Goal: Task Accomplishment & Management: Manage account settings

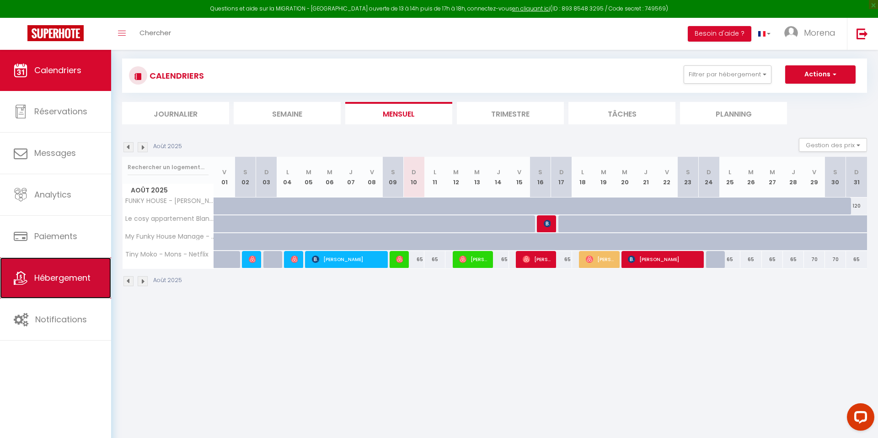
click at [56, 275] on span "Hébergement" at bounding box center [62, 277] width 56 height 11
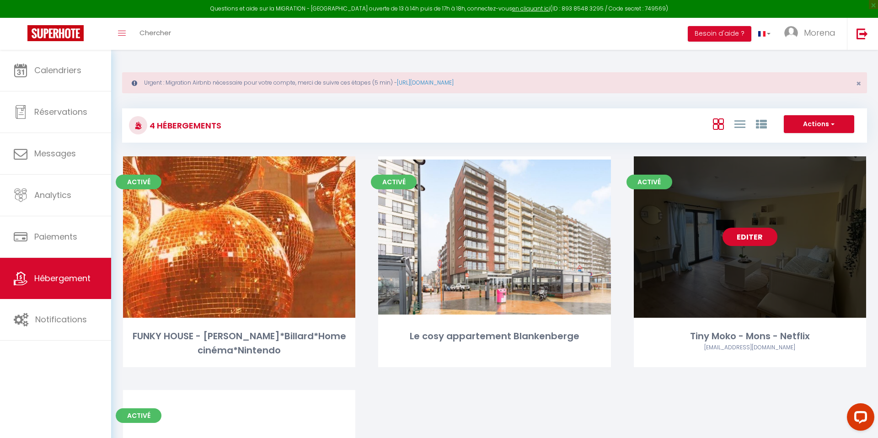
click at [750, 240] on link "Editer" at bounding box center [749, 237] width 55 height 18
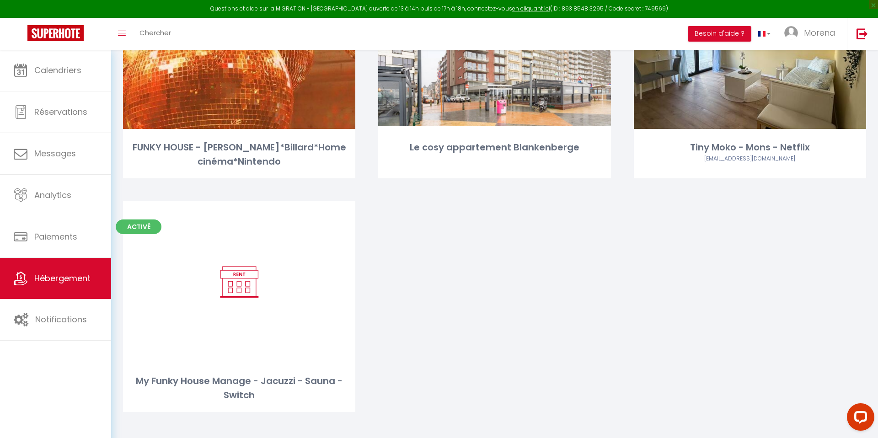
scroll to position [193, 0]
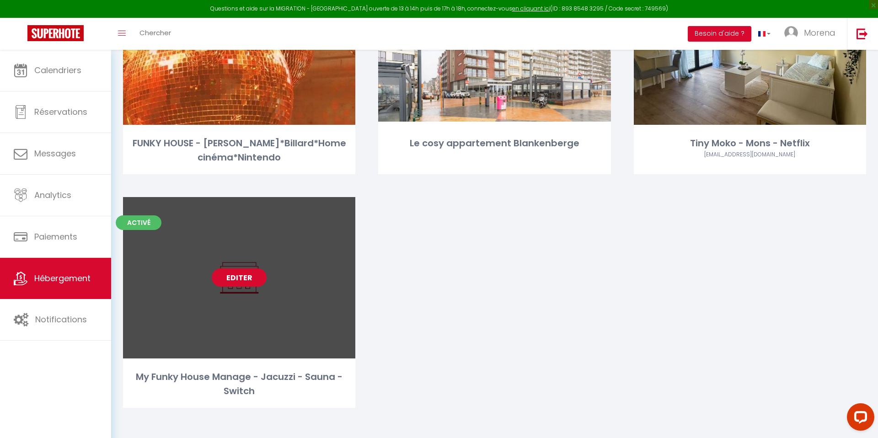
click at [237, 279] on link "Editer" at bounding box center [239, 277] width 55 height 18
select select "3"
select select "2"
select select "1"
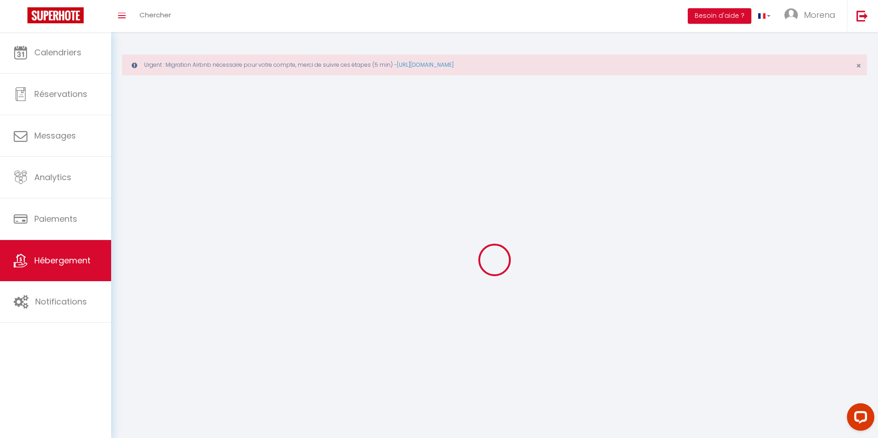
select select
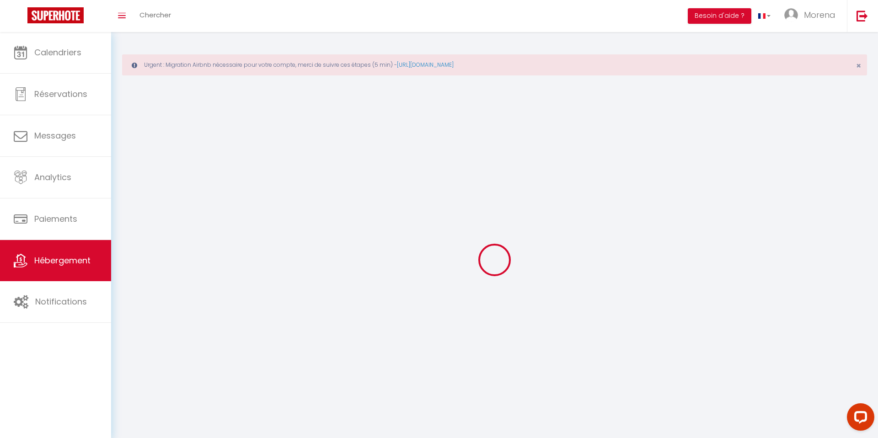
select select
checkbox input "false"
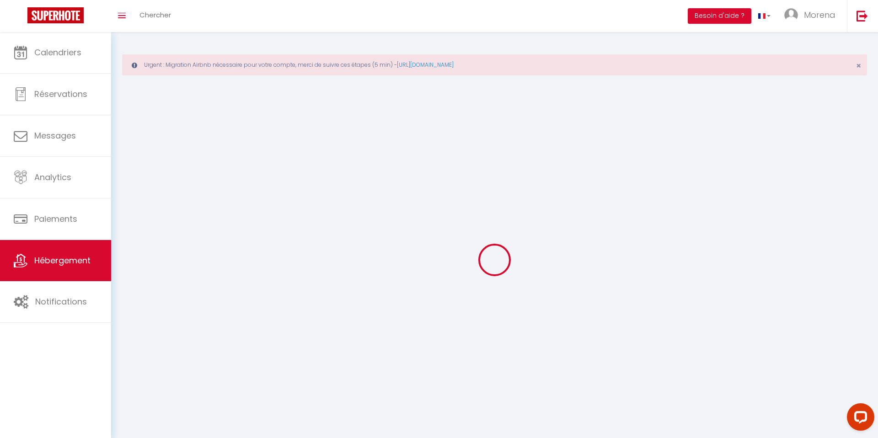
select select
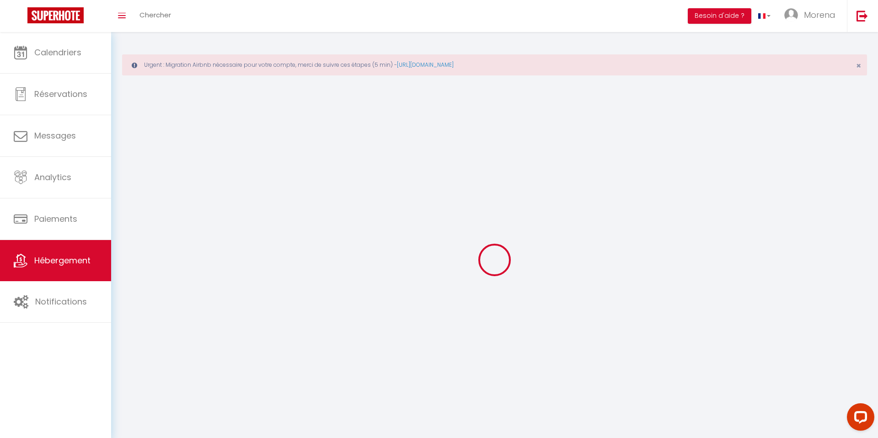
select select
checkbox input "false"
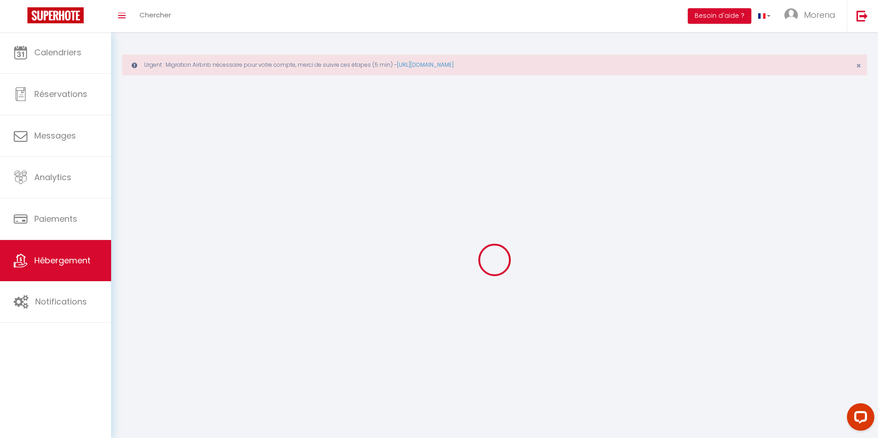
checkbox input "false"
select select
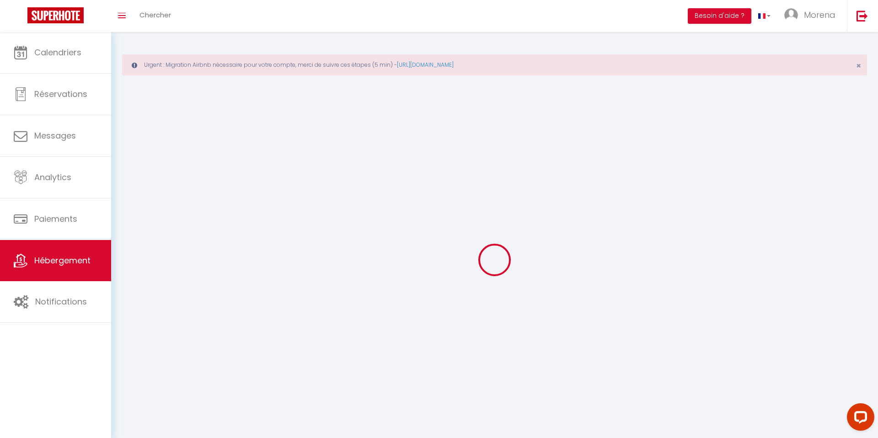
select select
checkbox input "false"
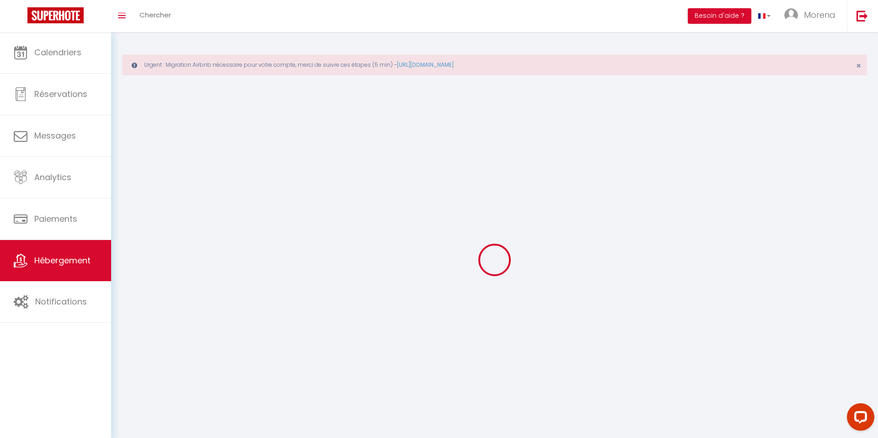
checkbox input "false"
select select
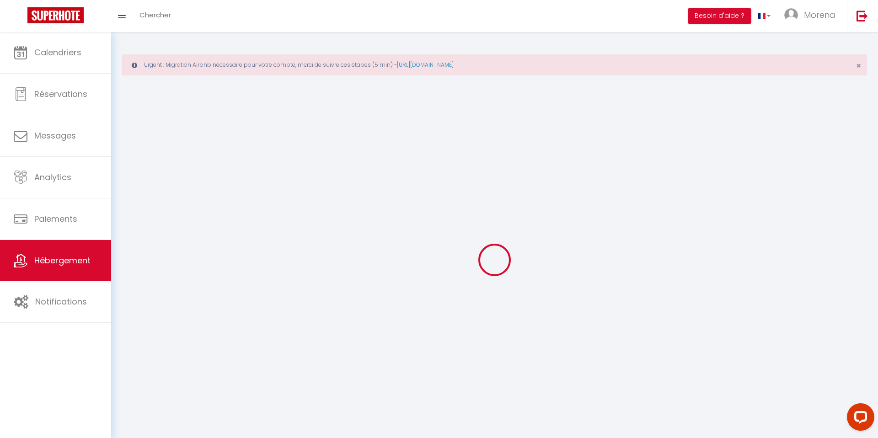
select select
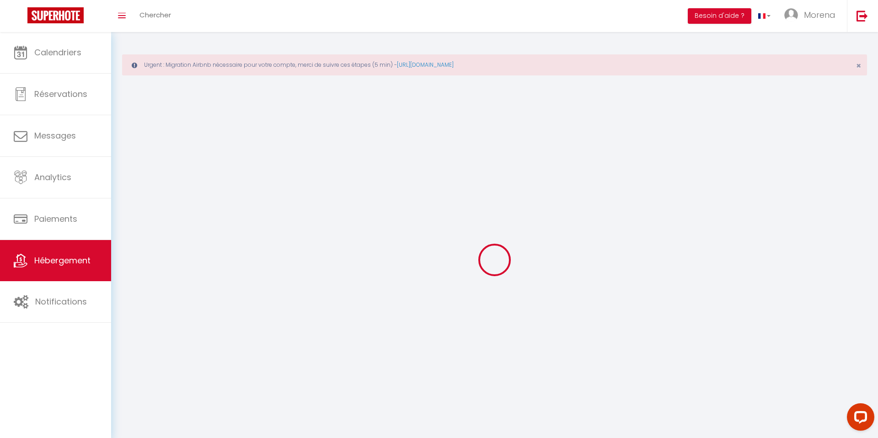
checkbox input "false"
select select
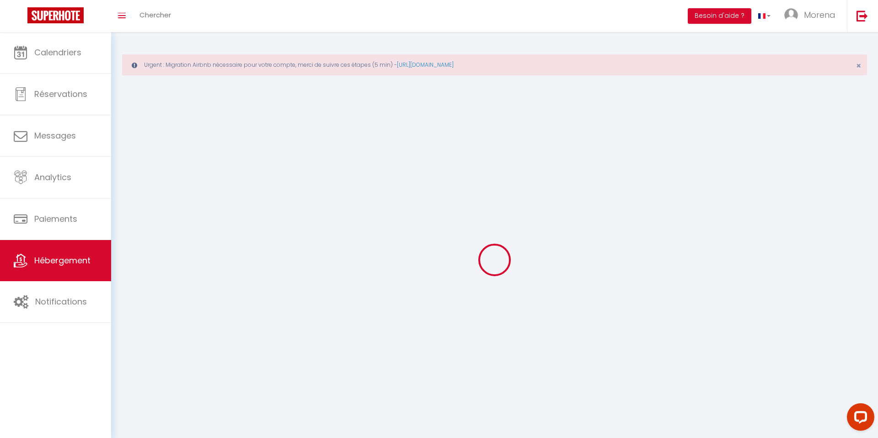
select select
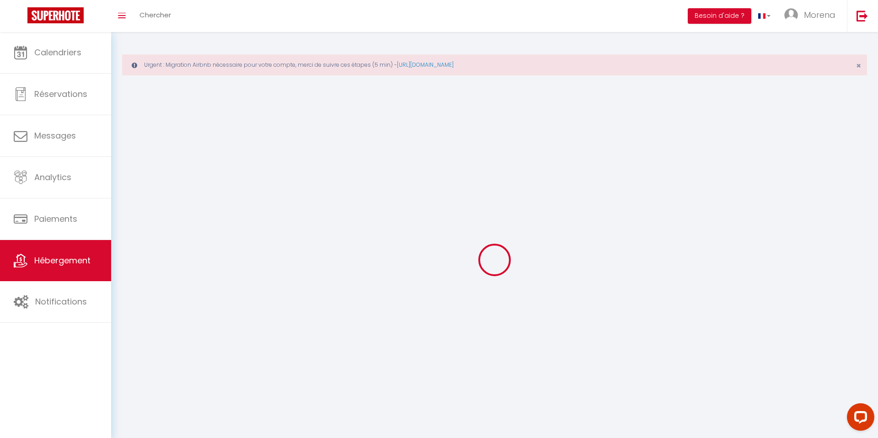
select select
checkbox input "false"
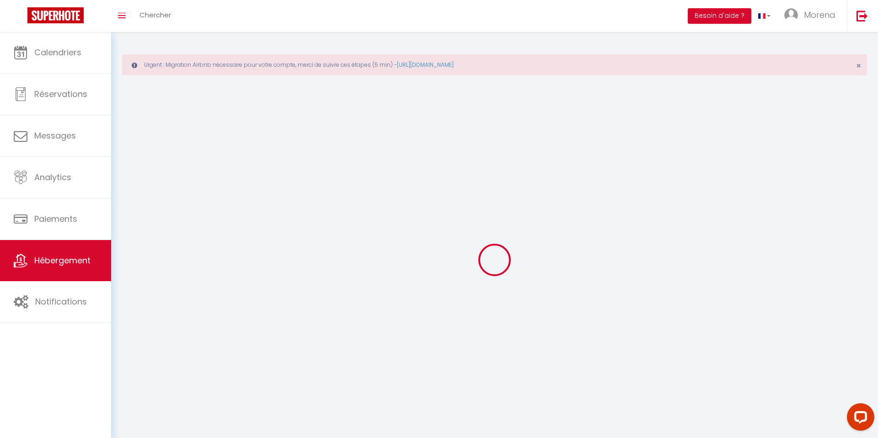
select select
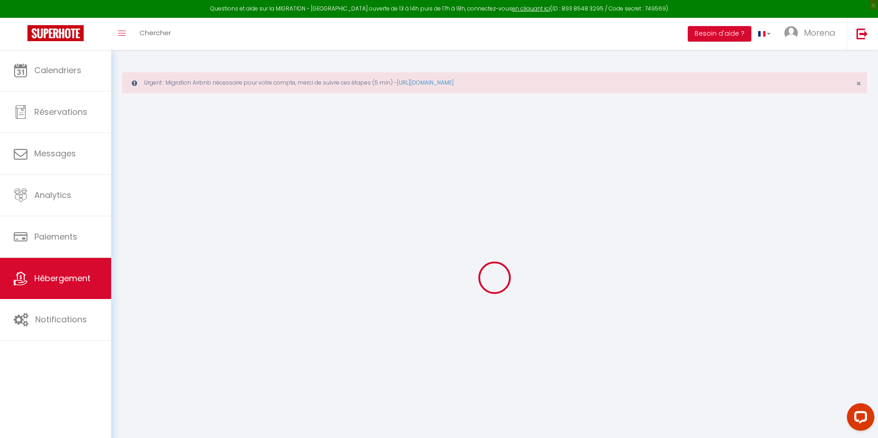
select select "17:00"
select select "23:00"
select select "11:00"
select select "15"
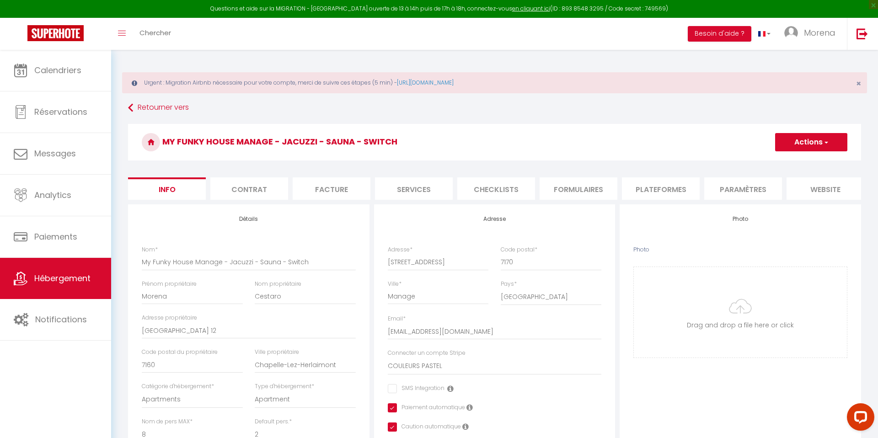
checkbox input "false"
checkbox input "true"
checkbox input "false"
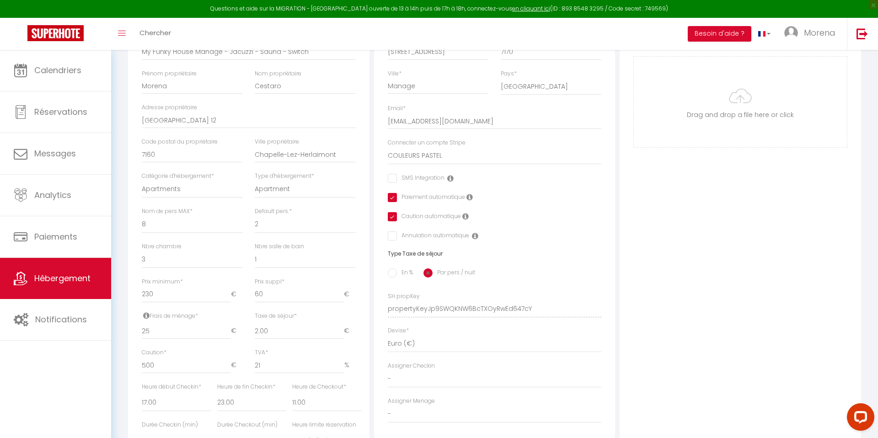
scroll to position [209, 0]
click at [434, 157] on select "[PERSON_NAME] COULEURS PASTEL Tiny Moko" at bounding box center [495, 156] width 214 height 17
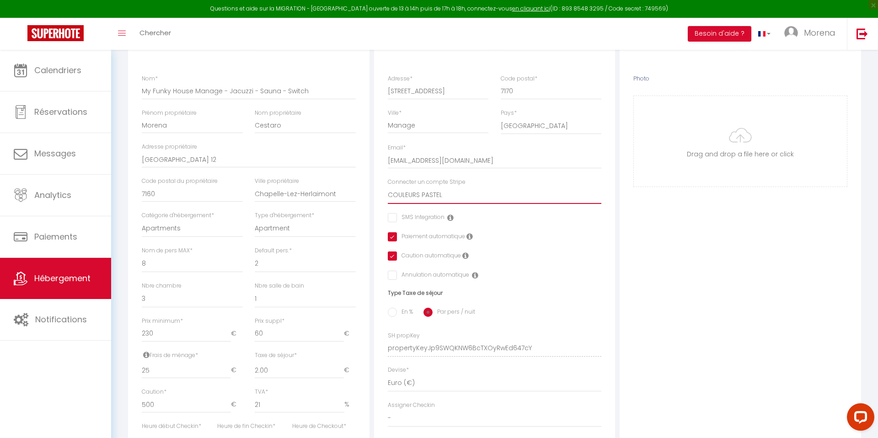
scroll to position [0, 0]
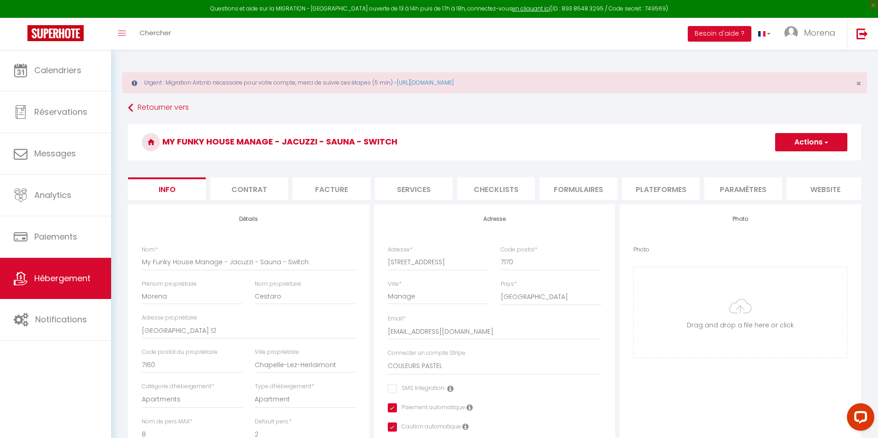
click at [819, 145] on button "Actions" at bounding box center [811, 142] width 72 height 18
click at [775, 161] on input "Enregistrer" at bounding box center [775, 162] width 34 height 9
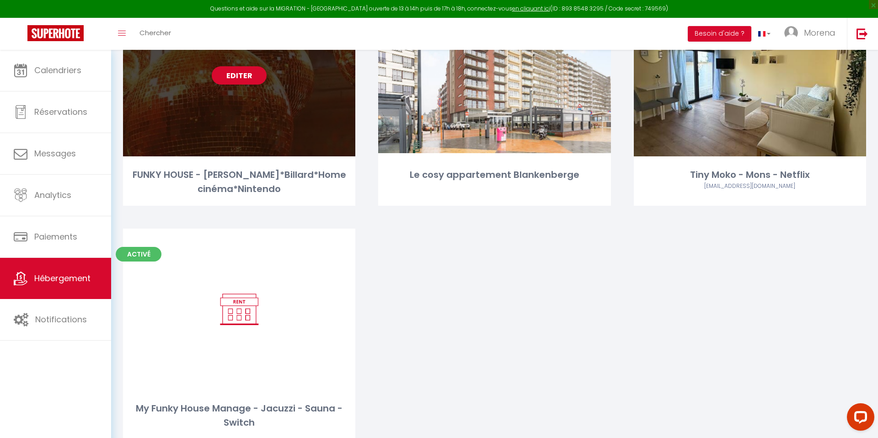
scroll to position [164, 0]
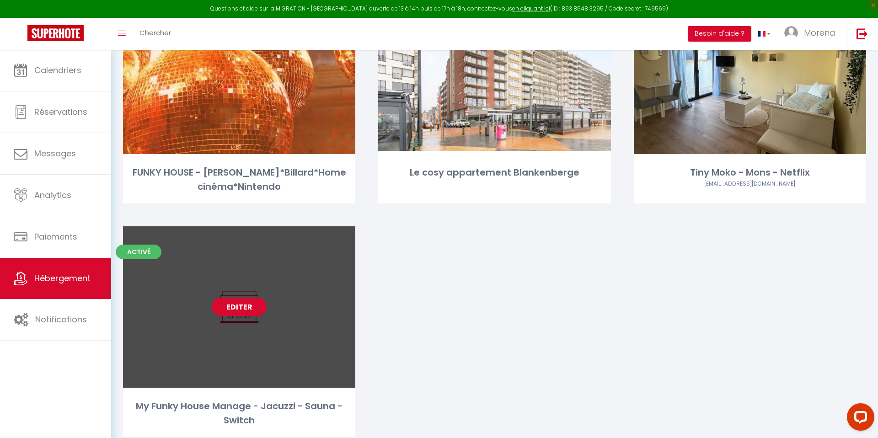
click at [231, 306] on link "Editer" at bounding box center [239, 307] width 55 height 18
select select "3"
select select "2"
select select "1"
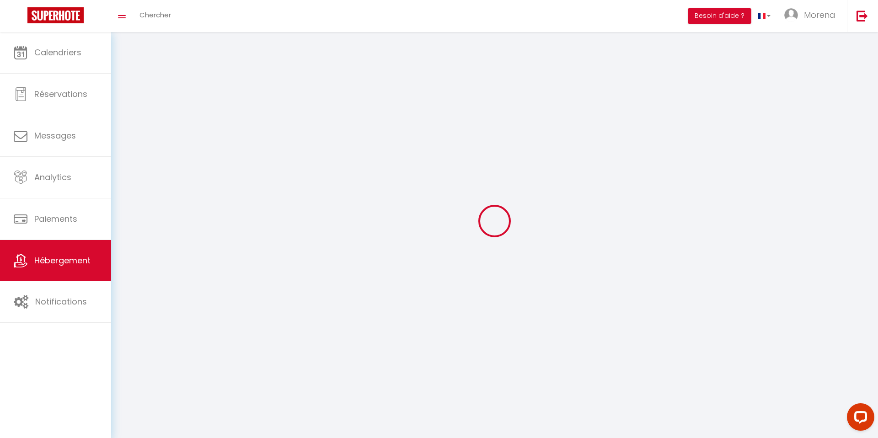
select select
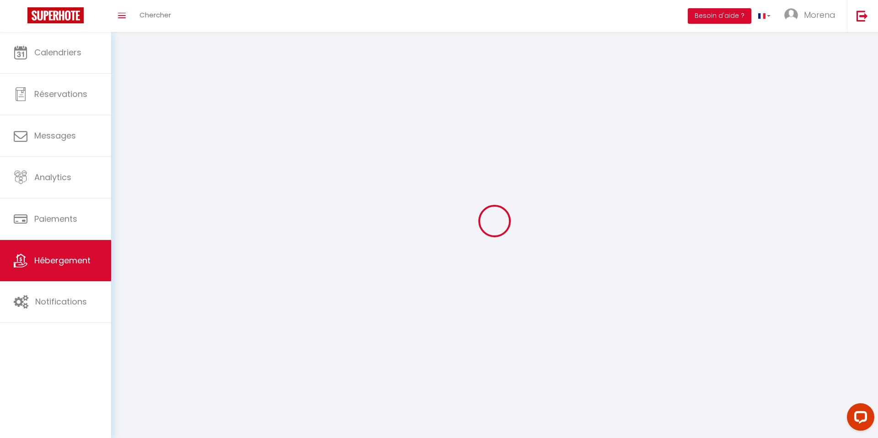
select select
checkbox input "false"
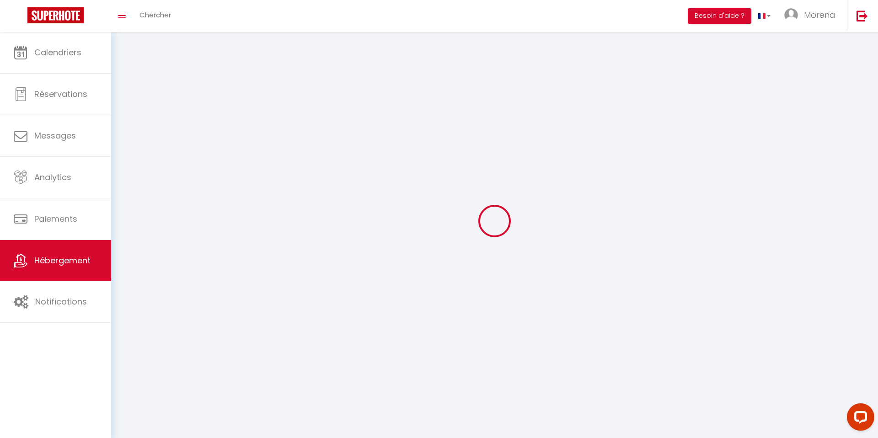
checkbox input "false"
select select
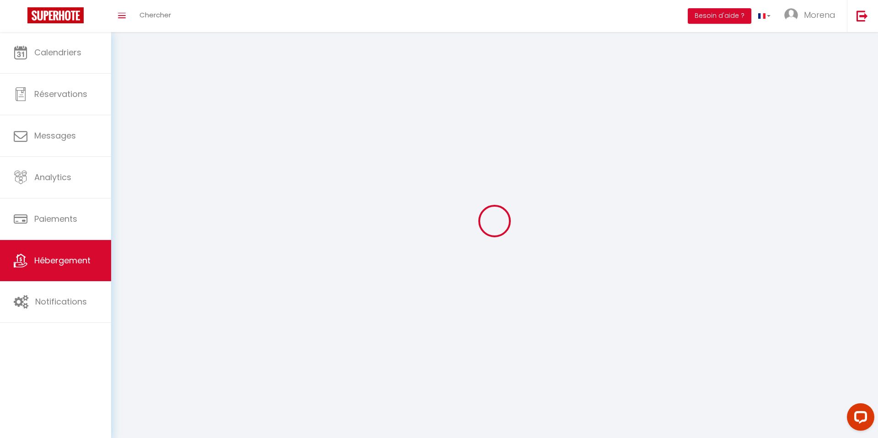
select select
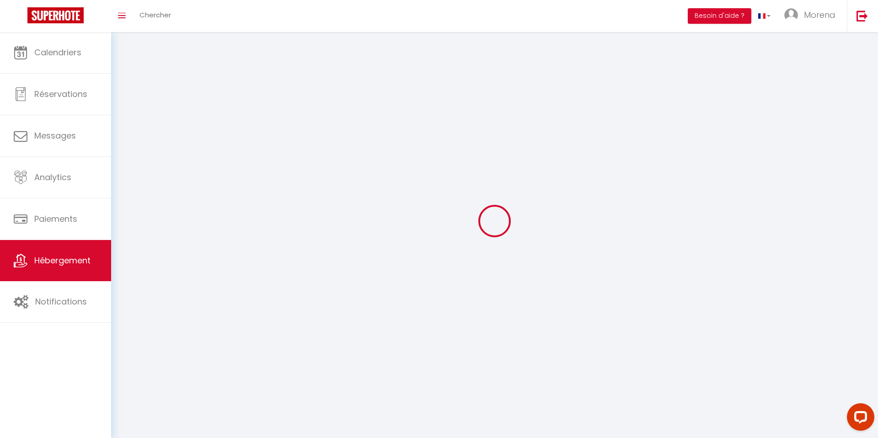
checkbox input "false"
select select
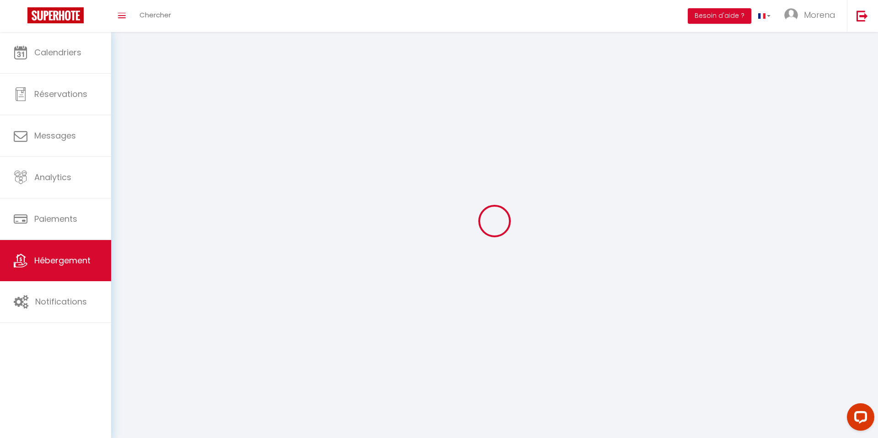
select select
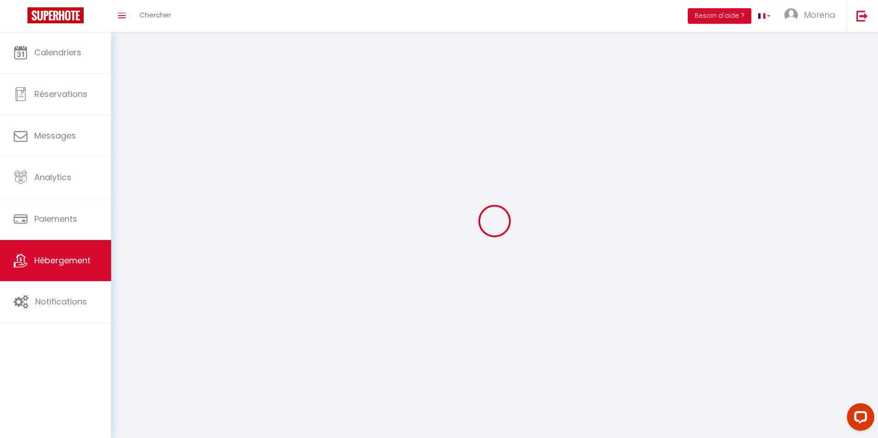
select select
checkbox input "false"
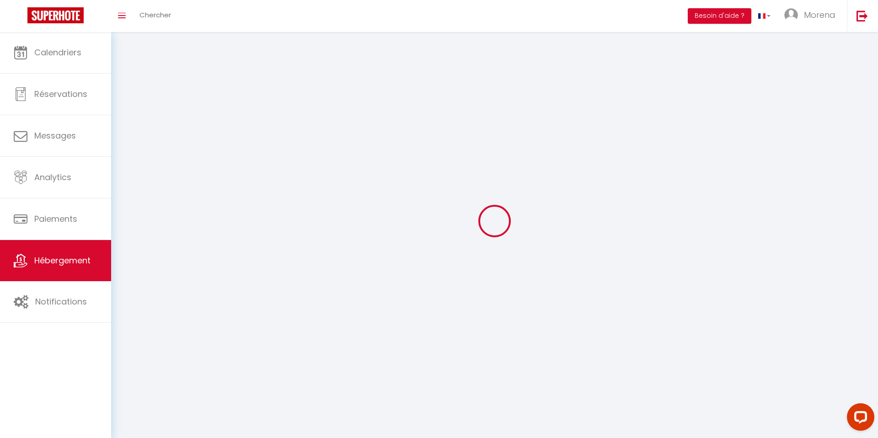
checkbox input "false"
select select
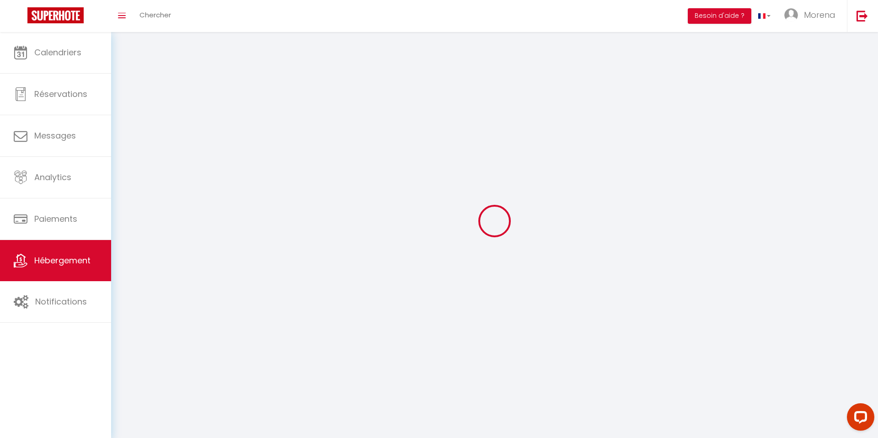
select select
checkbox input "false"
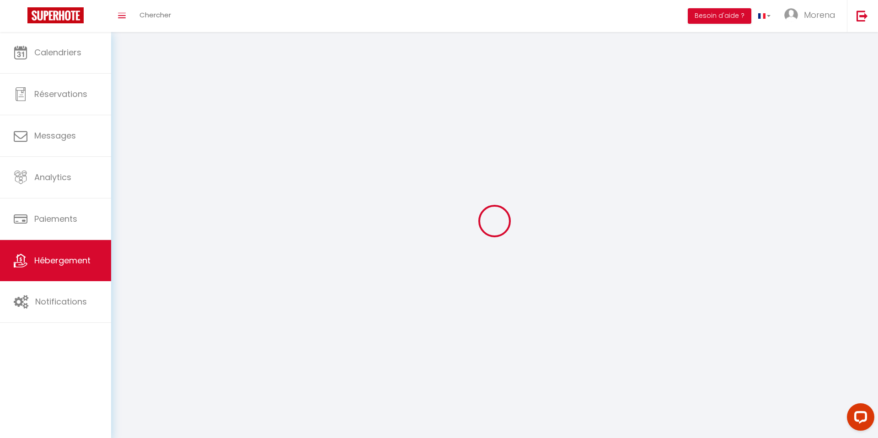
checkbox input "false"
select select
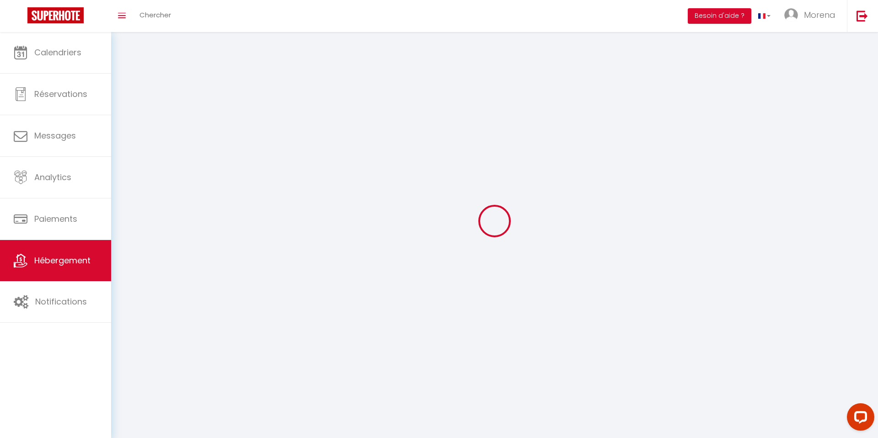
select select
select select "28"
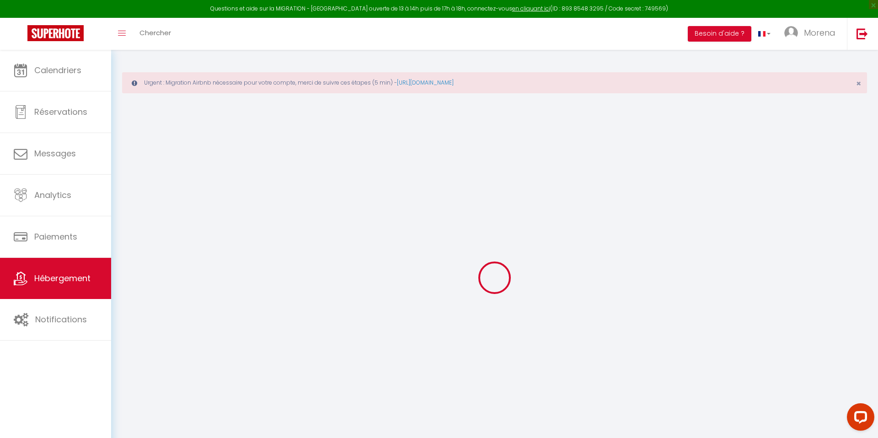
select select
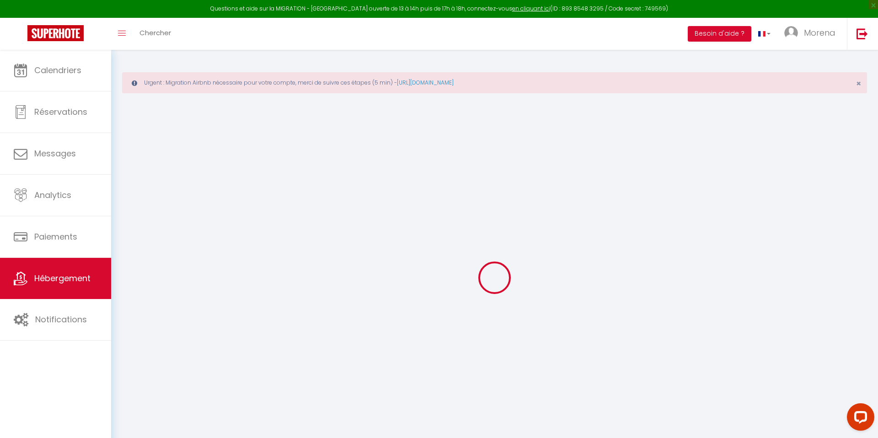
select select
checkbox input "false"
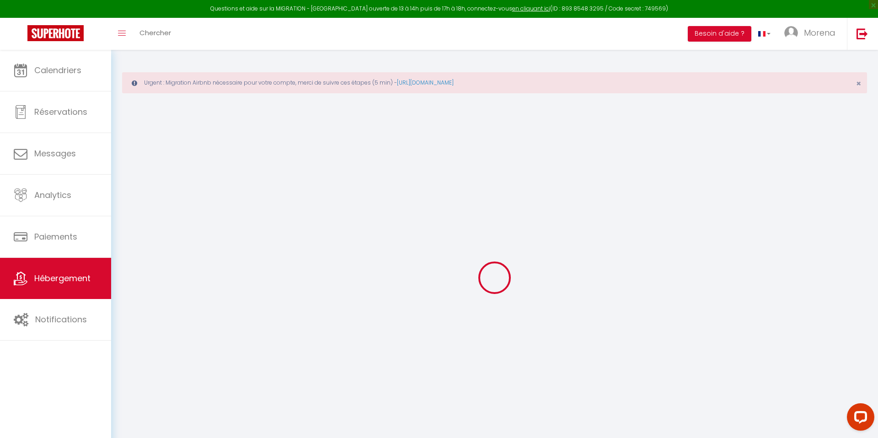
select select
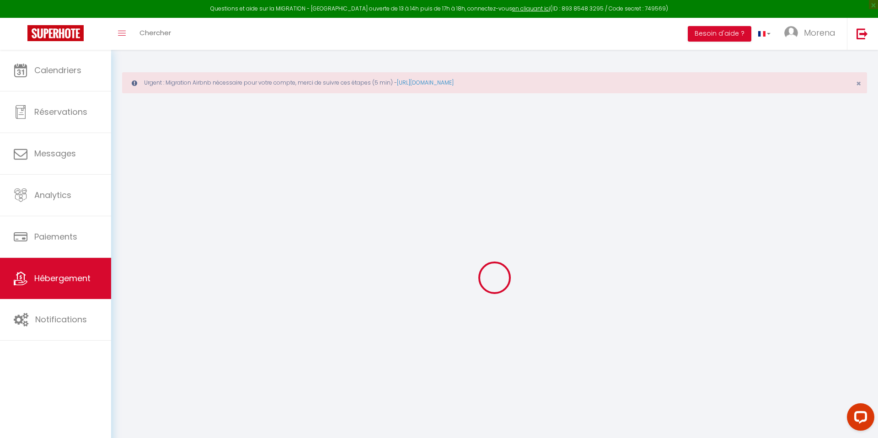
select select
checkbox input "false"
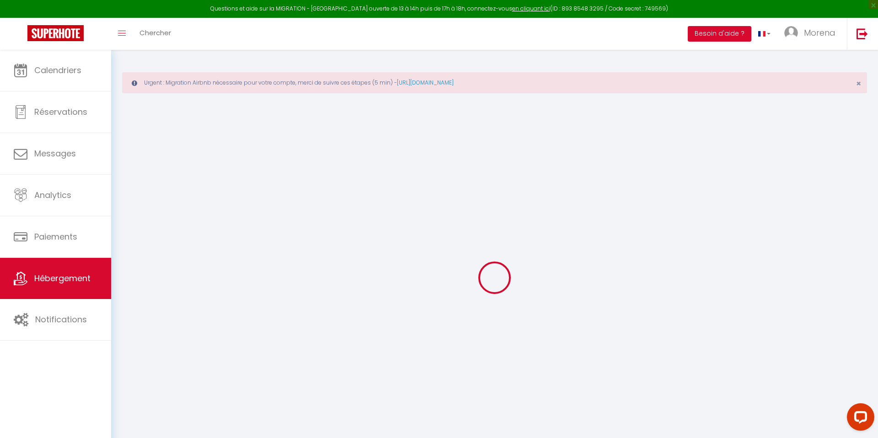
checkbox input "false"
select select
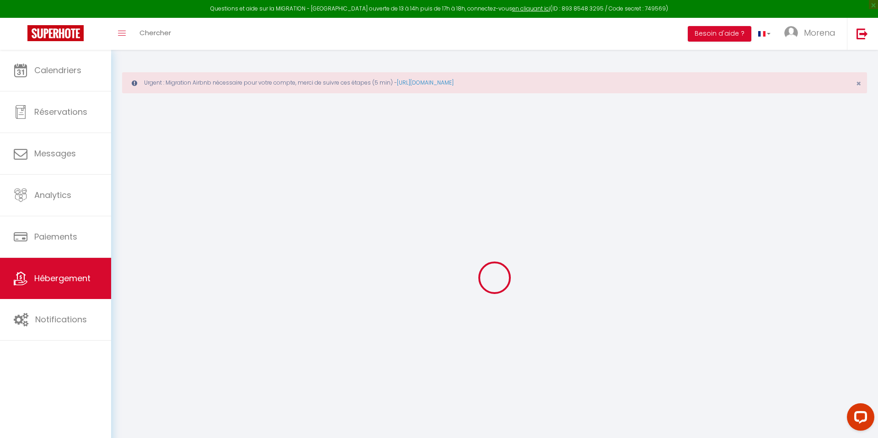
select select
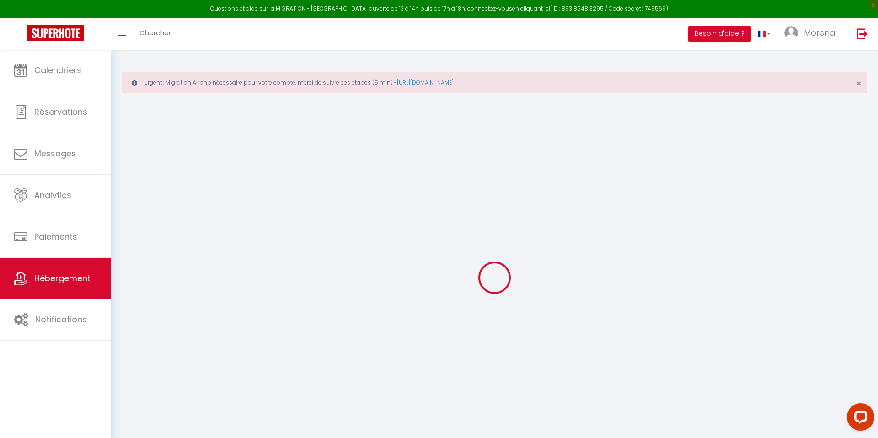
checkbox input "false"
select select
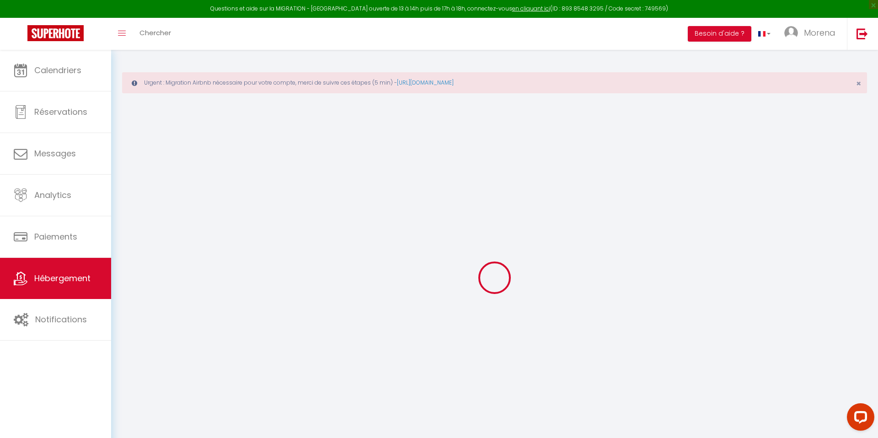
select select
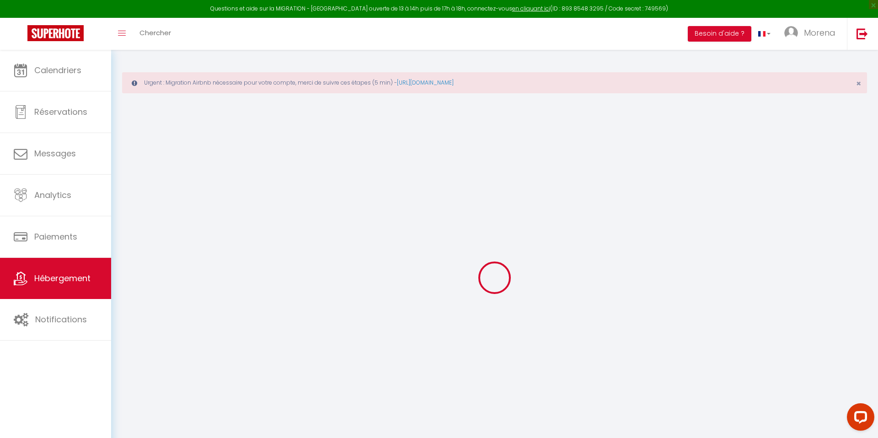
select select
checkbox input "false"
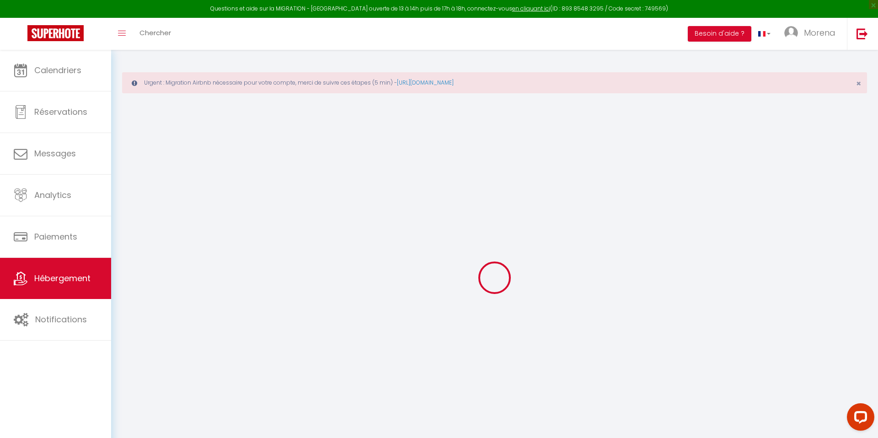
checkbox input "false"
select select
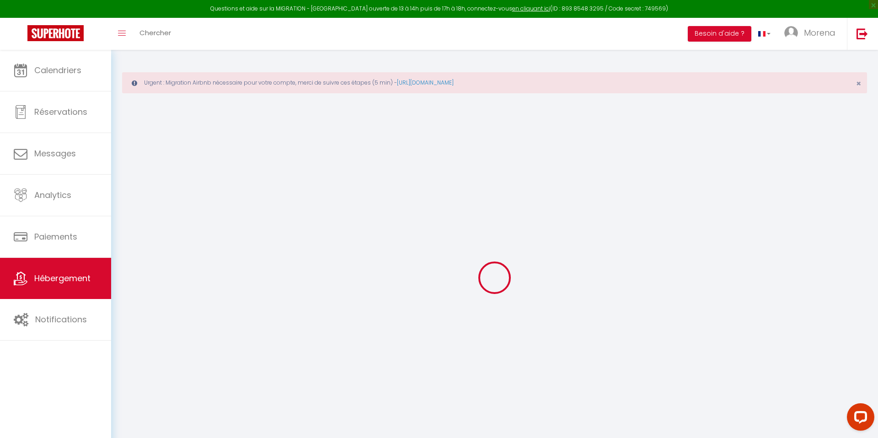
select select
checkbox input "false"
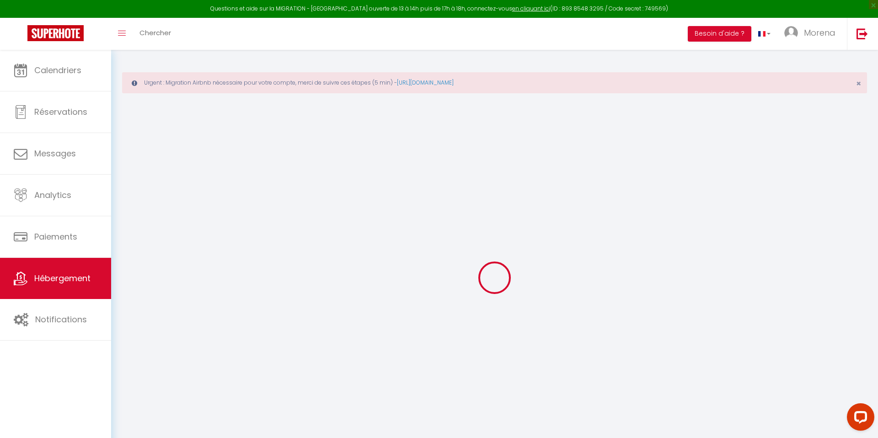
checkbox input "false"
select select
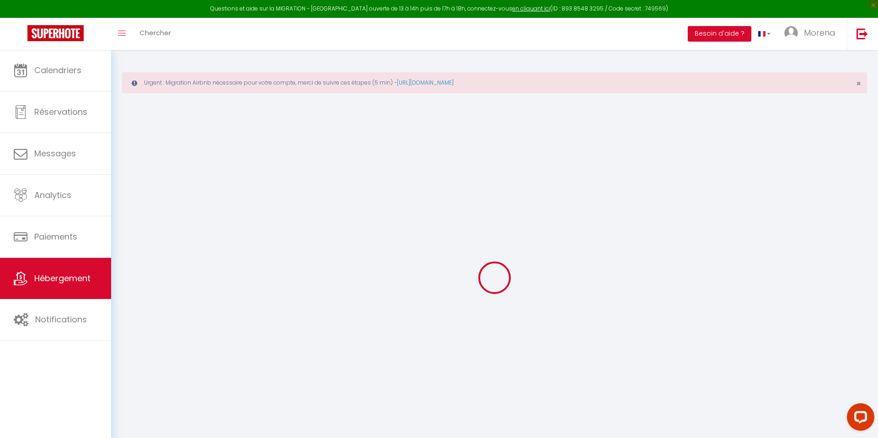
select select
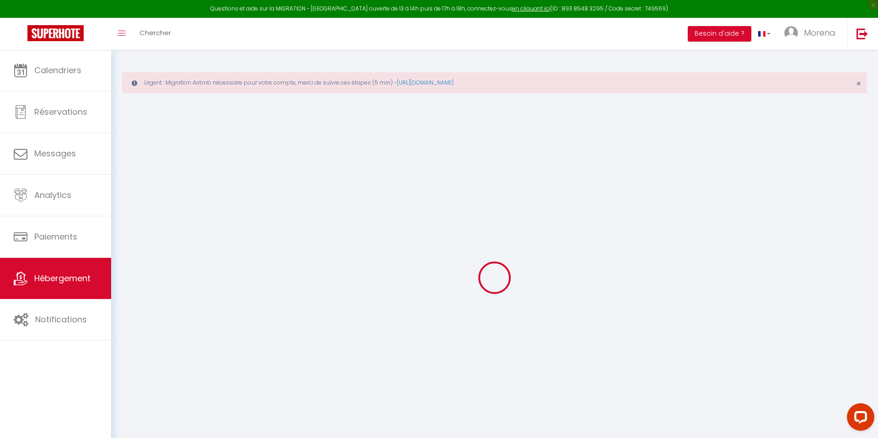
select select
checkbox input "false"
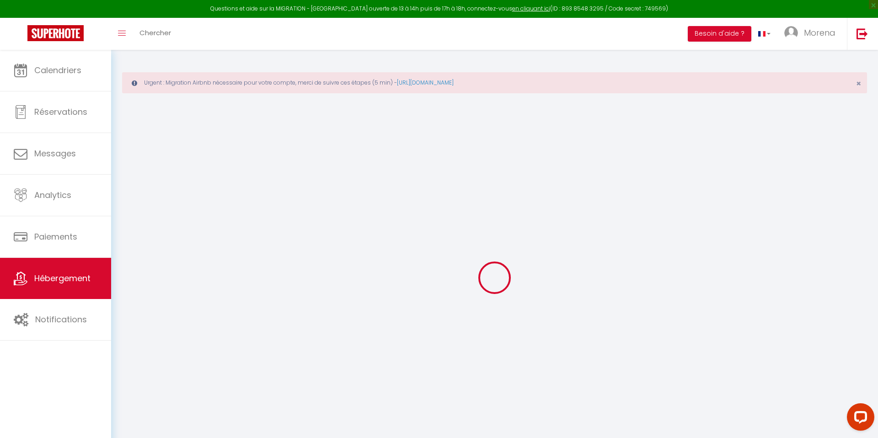
select select
type input "My Funky House Manage - Jacuzzi - Sauna - Switch"
type input "Morena"
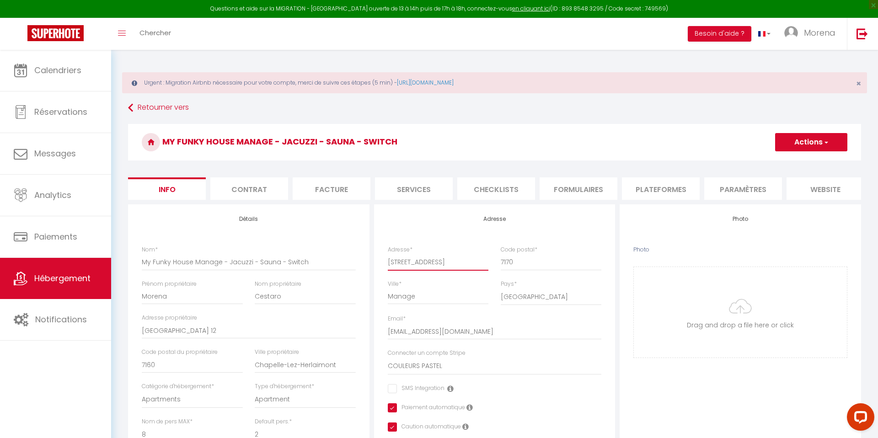
click at [412, 263] on input "[STREET_ADDRESS]" at bounding box center [438, 262] width 101 height 16
